Goal: Task Accomplishment & Management: Complete application form

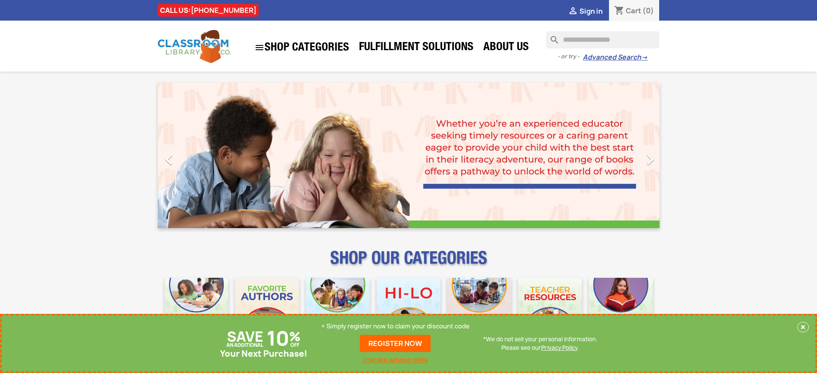
click at [396, 326] on p "+ Simply register now to claim your discount code" at bounding box center [395, 326] width 148 height 9
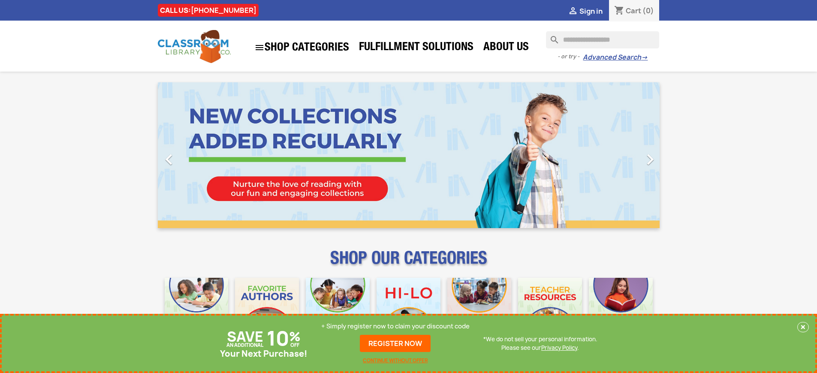
click at [396, 326] on p "+ Simply register now to claim your discount code" at bounding box center [395, 326] width 148 height 9
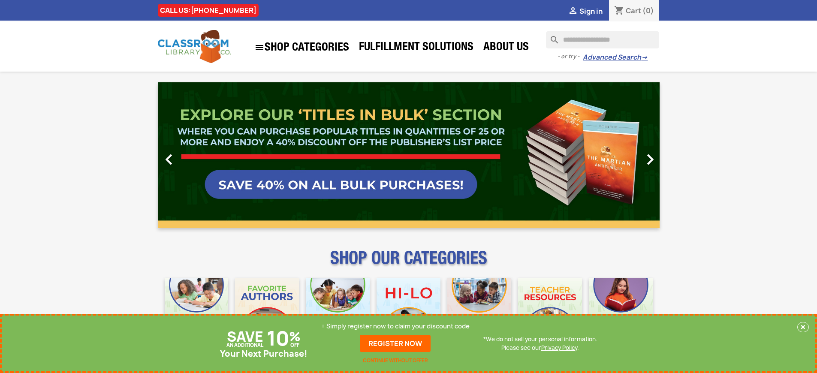
click at [396, 326] on p "+ Simply register now to claim your discount code" at bounding box center [395, 326] width 148 height 9
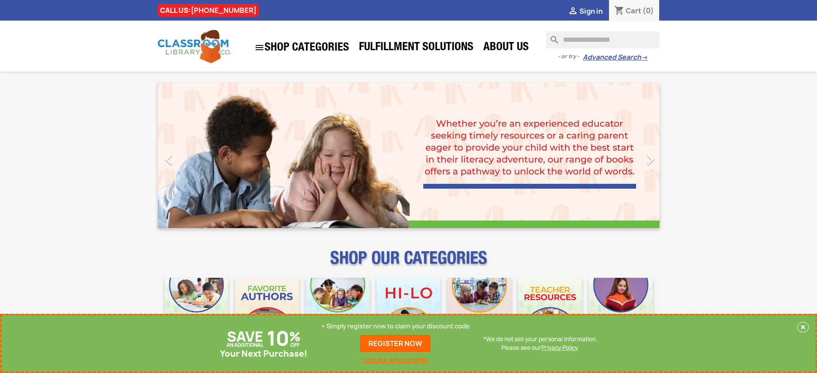
click at [396, 326] on p "+ Simply register now to claim your discount code" at bounding box center [395, 326] width 148 height 9
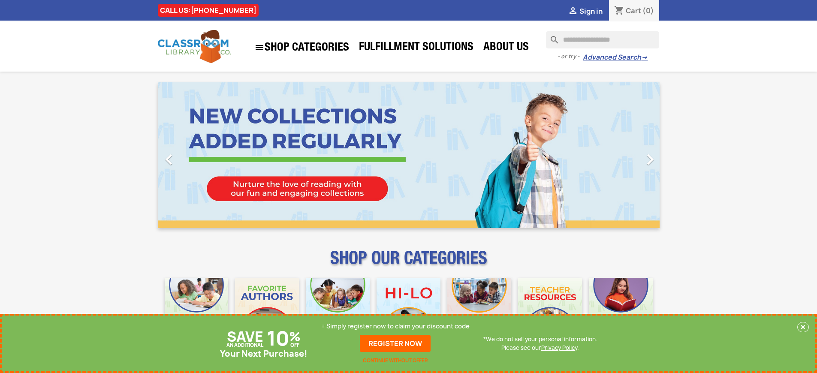
click at [396, 326] on p "+ Simply register now to claim your discount code" at bounding box center [395, 326] width 148 height 9
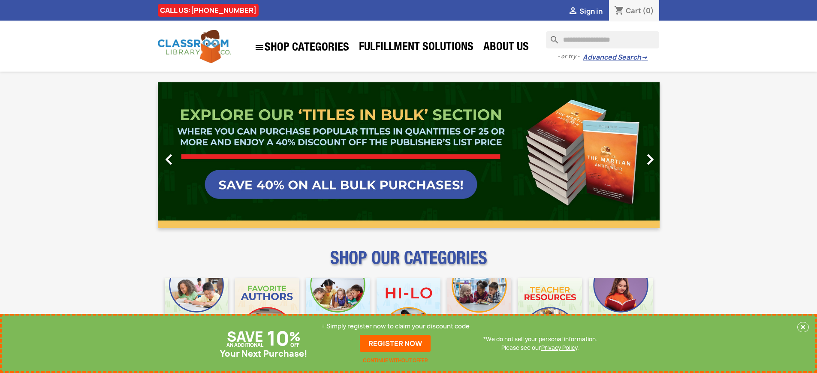
click at [396, 326] on p "+ Simply register now to claim your discount code" at bounding box center [395, 326] width 148 height 9
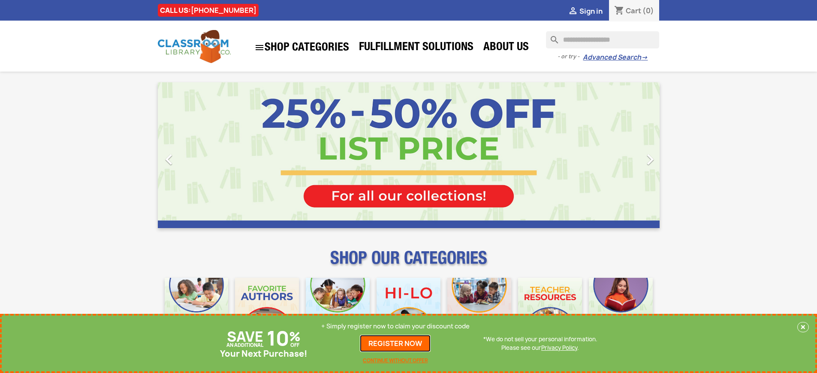
click at [396, 344] on link "REGISTER NOW" at bounding box center [395, 343] width 71 height 17
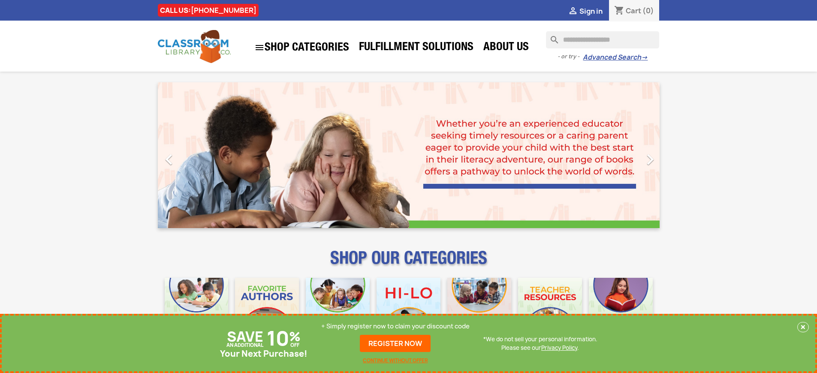
click at [396, 326] on p "+ Simply register now to claim your discount code" at bounding box center [395, 326] width 148 height 9
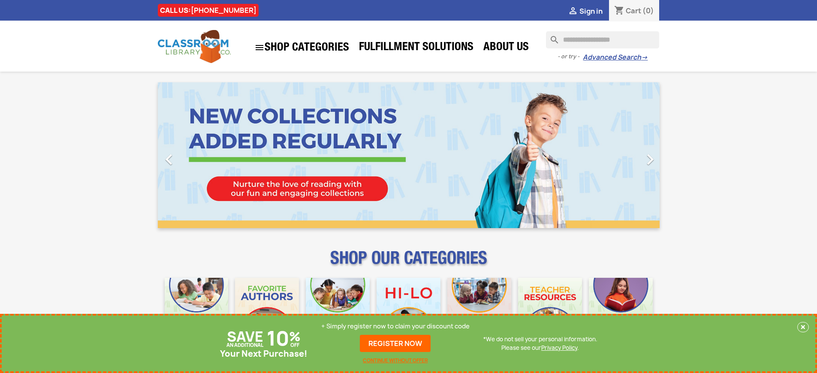
click at [396, 326] on p "+ Simply register now to claim your discount code" at bounding box center [395, 326] width 148 height 9
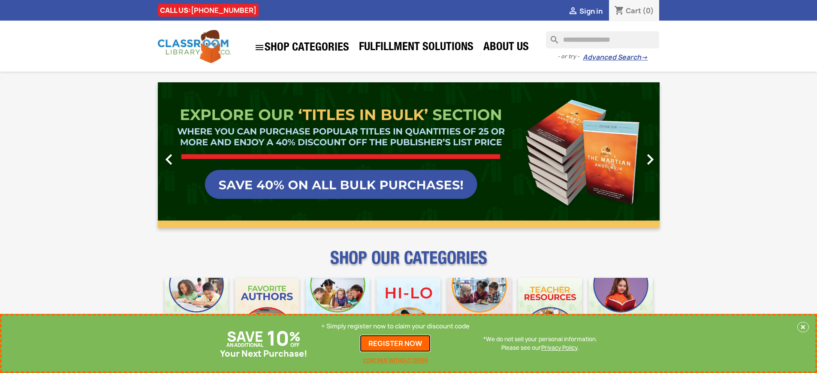
click at [396, 344] on link "REGISTER NOW" at bounding box center [395, 343] width 71 height 17
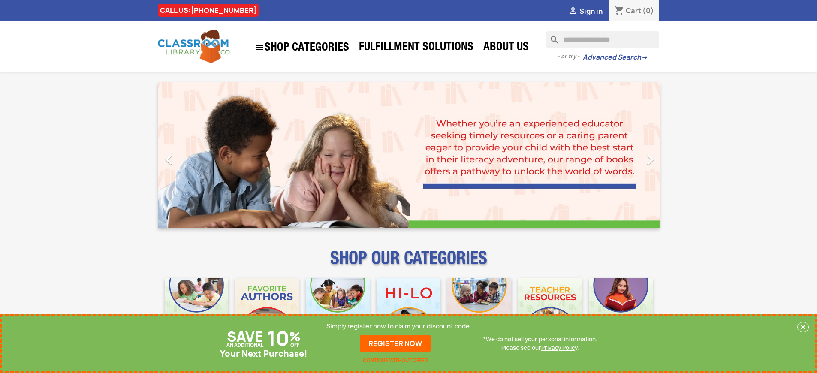
click at [396, 326] on p "+ Simply register now to claim your discount code" at bounding box center [395, 326] width 148 height 9
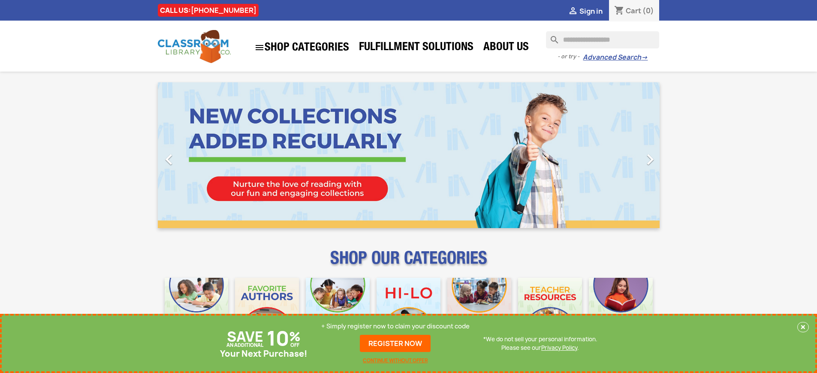
click at [396, 326] on p "+ Simply register now to claim your discount code" at bounding box center [395, 326] width 148 height 9
click at [396, 344] on link "REGISTER NOW" at bounding box center [395, 343] width 71 height 17
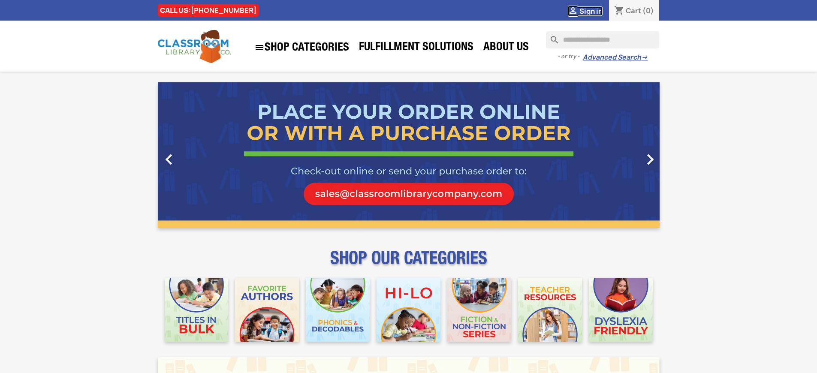
click at [591, 11] on span "Sign in" at bounding box center [591, 10] width 23 height 9
